Goal: Task Accomplishment & Management: Use online tool/utility

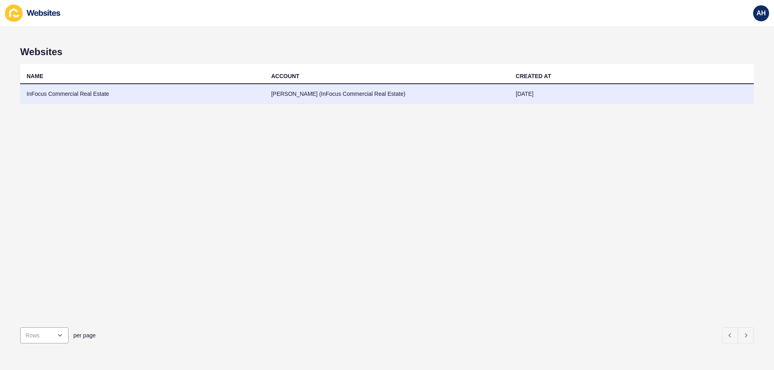
click at [127, 99] on td "InFocus Commercial Real Estate" at bounding box center [142, 94] width 245 height 20
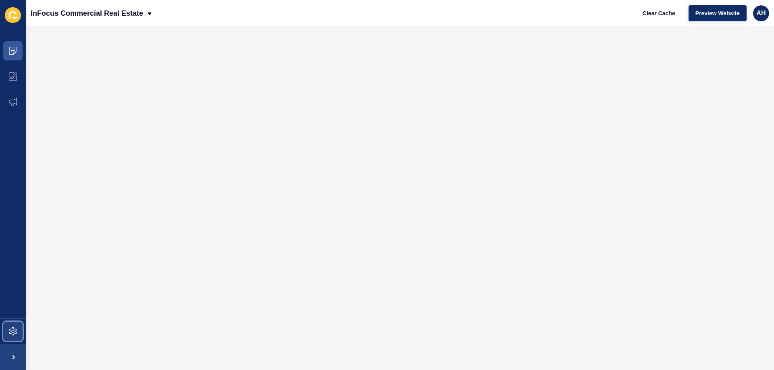
click at [15, 327] on span at bounding box center [13, 332] width 26 height 26
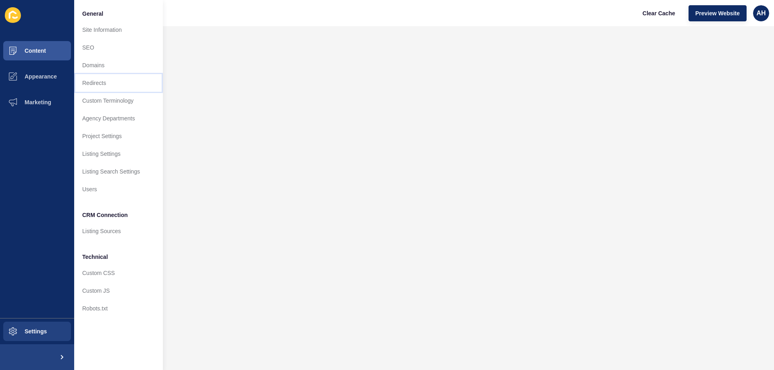
click at [96, 81] on link "Redirects" at bounding box center [118, 83] width 89 height 18
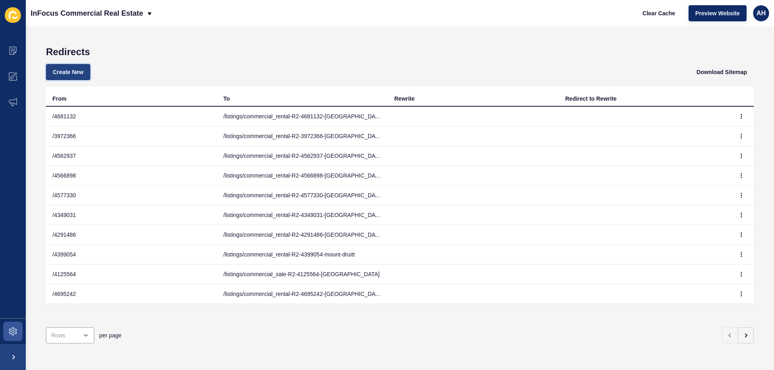
click at [70, 73] on span "Create New" at bounding box center [68, 72] width 31 height 8
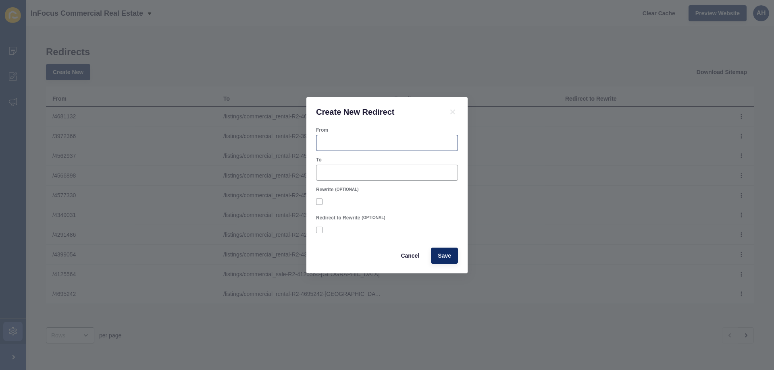
click at [322, 149] on div at bounding box center [387, 143] width 142 height 16
paste input "4718767"
click at [325, 142] on input "/ 4718767" at bounding box center [386, 143] width 131 height 8
type input "/4718767"
click at [396, 175] on input "To" at bounding box center [386, 173] width 131 height 8
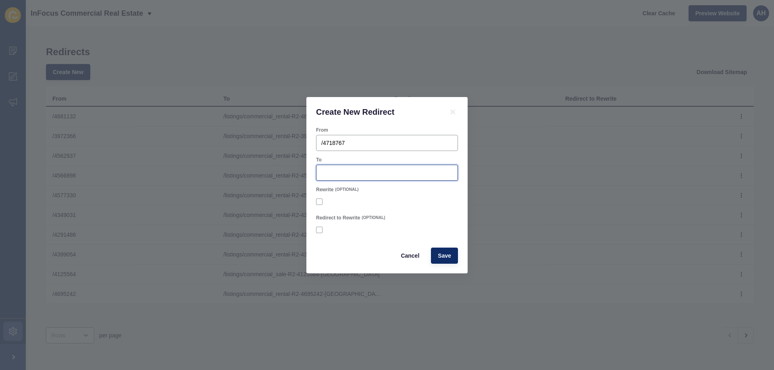
paste input "/listings/commercial_rental-R2-4718767-[GEOGRAPHIC_DATA]"
type input "/listings/commercial_rental-R2-4718767-[GEOGRAPHIC_DATA]"
click at [415, 207] on div at bounding box center [387, 202] width 142 height 15
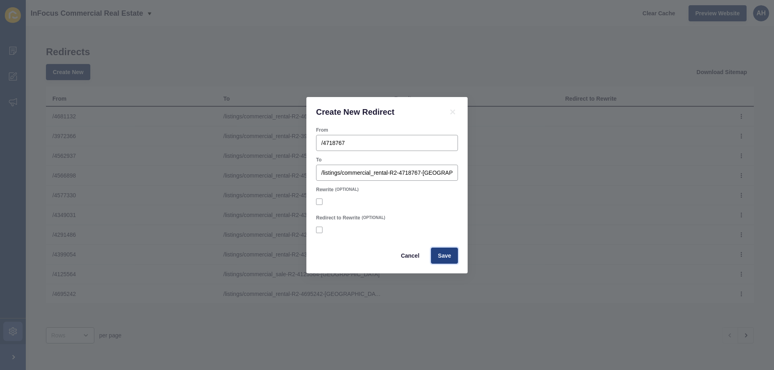
click at [446, 262] on button "Save" at bounding box center [444, 256] width 27 height 16
